Goal: Transaction & Acquisition: Purchase product/service

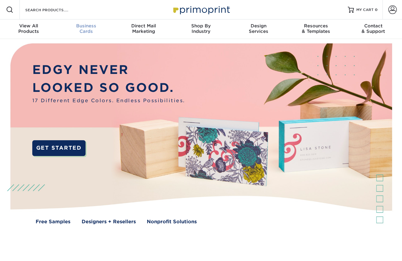
click at [87, 26] on span "Business" at bounding box center [87, 25] width 58 height 5
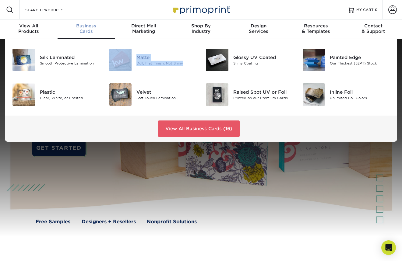
click at [144, 57] on div "Matte" at bounding box center [166, 57] width 60 height 7
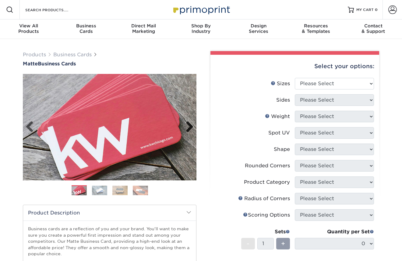
click at [187, 124] on link "Next" at bounding box center [187, 127] width 12 height 12
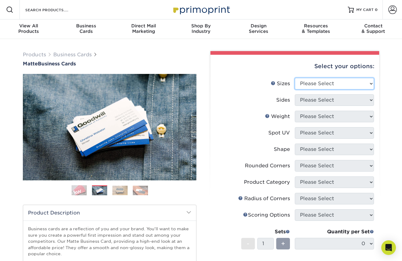
select select "2.00x3.50"
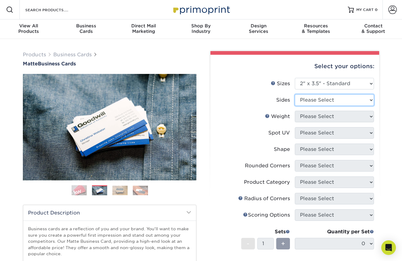
select select "13abbda7-1d64-4f25-8bb2-c179b224825d"
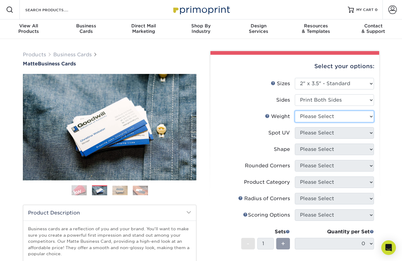
select select "16PT"
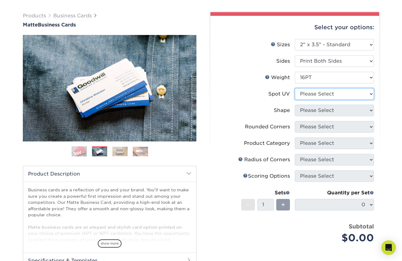
scroll to position [37, 0]
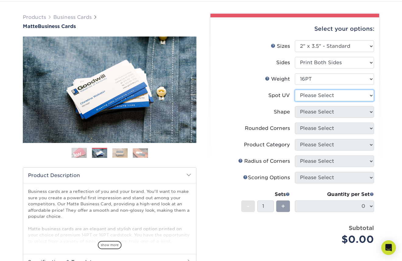
select select "0"
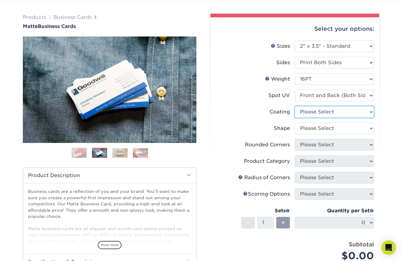
select select "121bb7b5-3b4d-429f-bd8d-bbf80e953313"
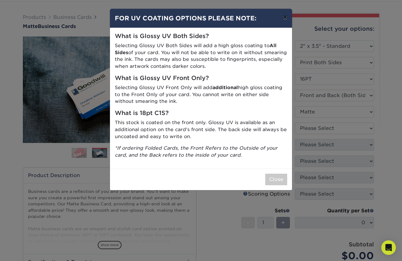
click at [283, 17] on button "×" at bounding box center [285, 17] width 14 height 17
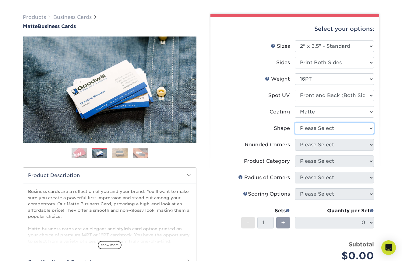
scroll to position [39, 0]
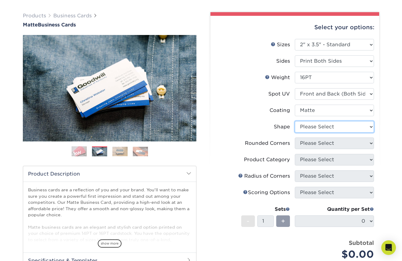
select select "standard"
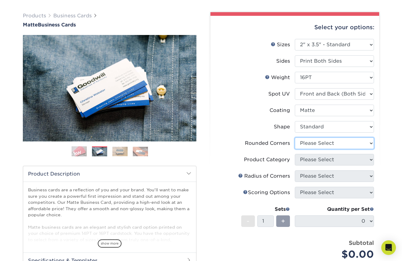
select select "0"
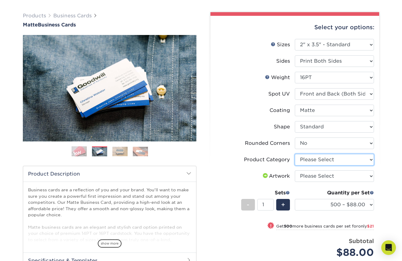
select select "3b5148f1-0588-4f88-a218-97bcfdce65c1"
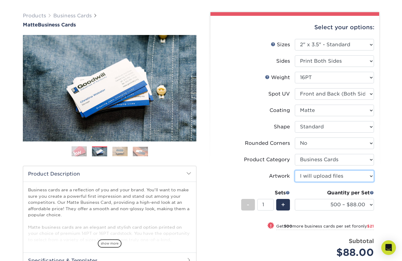
select select "design"
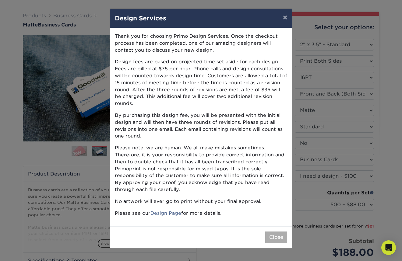
click at [272, 232] on button "Close" at bounding box center [276, 238] width 22 height 12
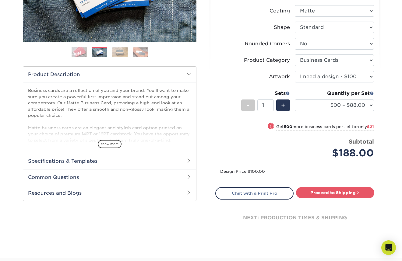
scroll to position [139, 0]
click at [78, 163] on h2 "Specifications & Templates" at bounding box center [109, 161] width 173 height 16
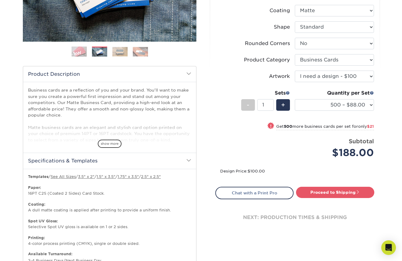
click at [78, 163] on h2 "Specifications & Templates" at bounding box center [109, 161] width 173 height 16
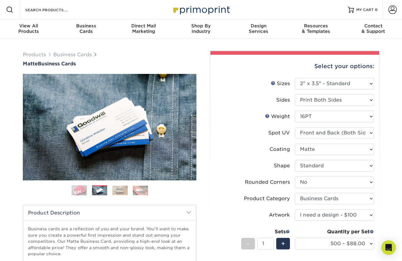
scroll to position [0, 0]
